Goal: Task Accomplishment & Management: Manage account settings

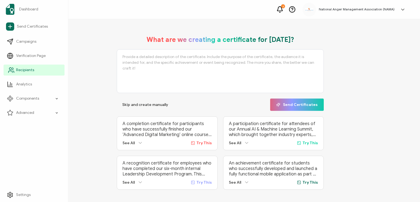
click at [24, 70] on span "Recipients" at bounding box center [25, 69] width 18 height 5
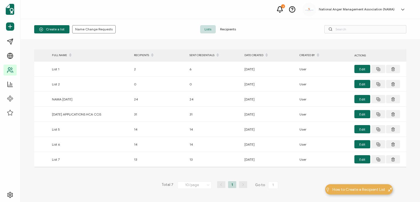
click at [225, 29] on span "Recipients" at bounding box center [228, 29] width 25 height 8
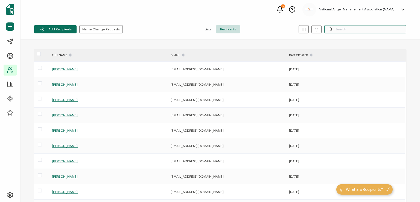
paste input "[PERSON_NAME]"
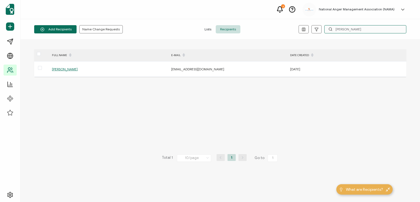
type input "[PERSON_NAME]"
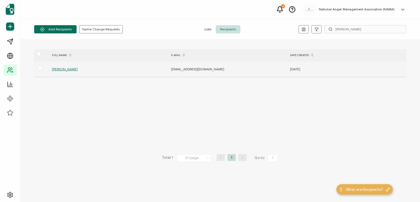
click at [60, 67] on span "[PERSON_NAME]" at bounding box center [65, 69] width 26 height 4
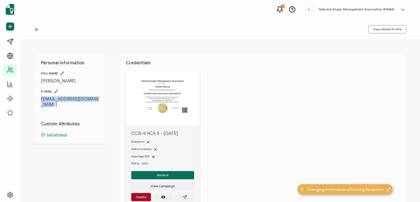
drag, startPoint x: 40, startPoint y: 99, endPoint x: 55, endPoint y: 104, distance: 15.6
click at [55, 104] on div "Personal Information FULL NAME: [PERSON_NAME] E-MAIL: [EMAIL_ADDRESS][DOMAIN_NA…" at bounding box center [69, 98] width 71 height 90
copy span "[EMAIL_ADDRESS][DOMAIN_NAME]"
click at [86, 88] on div "Personal Information FULL NAME: [PERSON_NAME] E-MAIL: [EMAIL_ADDRESS][DOMAIN_NA…" at bounding box center [69, 98] width 71 height 90
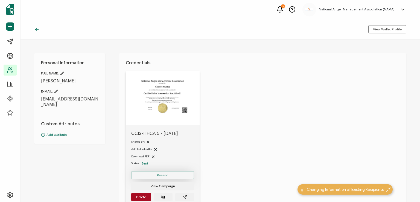
click at [165, 175] on span "Resend" at bounding box center [162, 174] width 11 height 3
click at [35, 29] on icon at bounding box center [36, 29] width 5 height 5
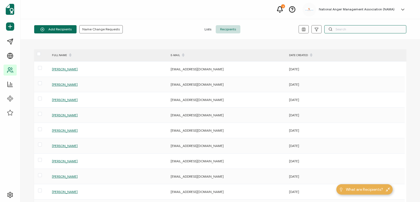
paste input "[PERSON_NAME]"
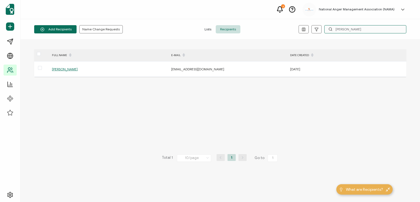
type input "[PERSON_NAME]"
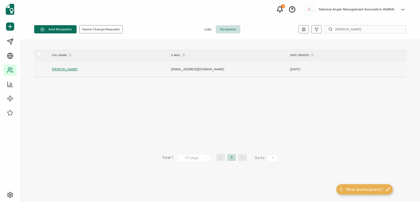
click at [57, 69] on span "[PERSON_NAME]" at bounding box center [65, 69] width 26 height 4
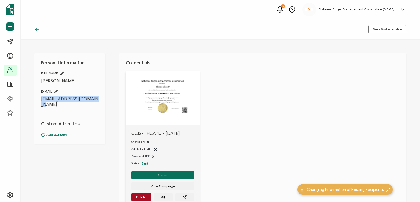
drag, startPoint x: 39, startPoint y: 96, endPoint x: 99, endPoint y: 98, distance: 60.1
click at [99, 98] on div "Personal Information FULL NAME: [PERSON_NAME] E-MAIL: [EMAIL_ADDRESS][DOMAIN_NA…" at bounding box center [69, 98] width 71 height 90
copy span "[EMAIL_ADDRESS][DOMAIN_NAME]"
click at [95, 104] on div "Personal Information FULL NAME: [PERSON_NAME] E-MAIL: [EMAIL_ADDRESS][DOMAIN_NA…" at bounding box center [69, 98] width 71 height 90
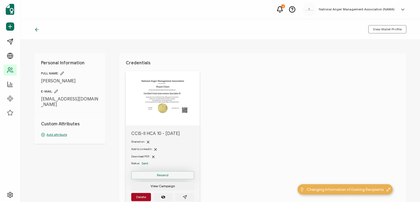
click at [151, 173] on button "Resend" at bounding box center [162, 175] width 63 height 8
